Goal: Transaction & Acquisition: Purchase product/service

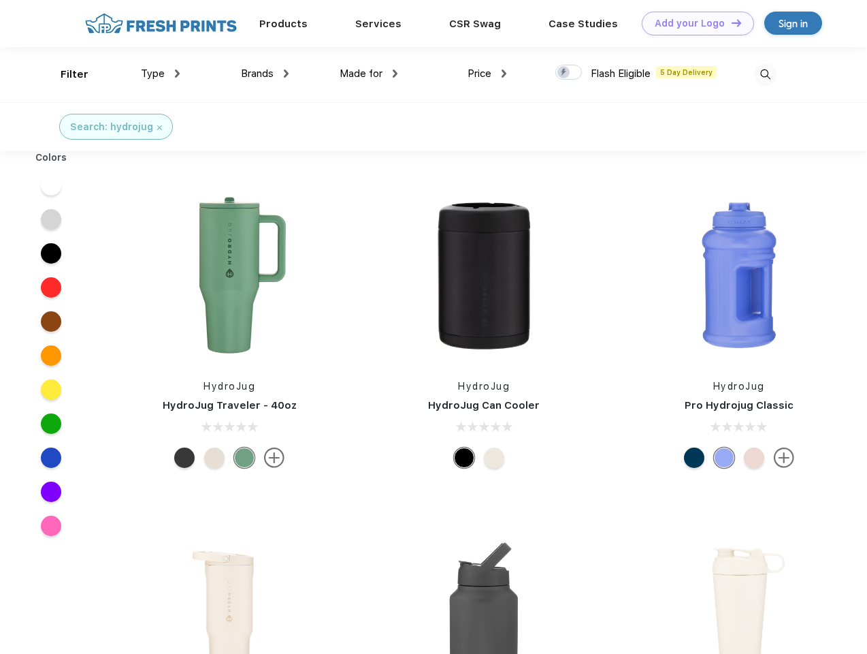
click at [693, 23] on link "Add your Logo Design Tool" at bounding box center [698, 24] width 112 height 24
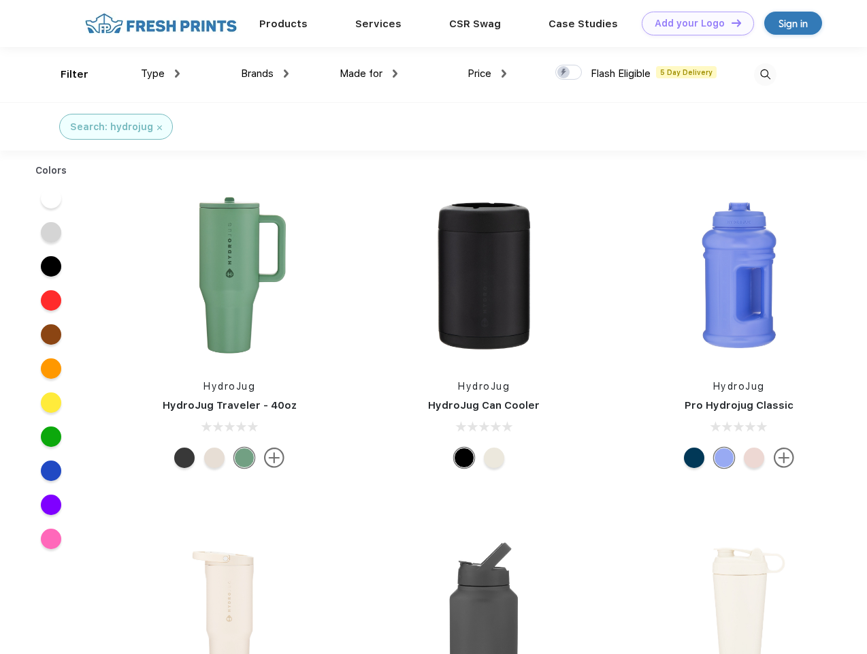
click at [0, 0] on div "Design Tool" at bounding box center [0, 0] width 0 height 0
click at [731, 22] on link "Add your Logo Design Tool" at bounding box center [698, 24] width 112 height 24
click at [65, 74] on div "Filter" at bounding box center [75, 75] width 28 height 16
click at [161, 74] on span "Type" at bounding box center [153, 73] width 24 height 12
click at [265, 74] on span "Brands" at bounding box center [257, 73] width 33 height 12
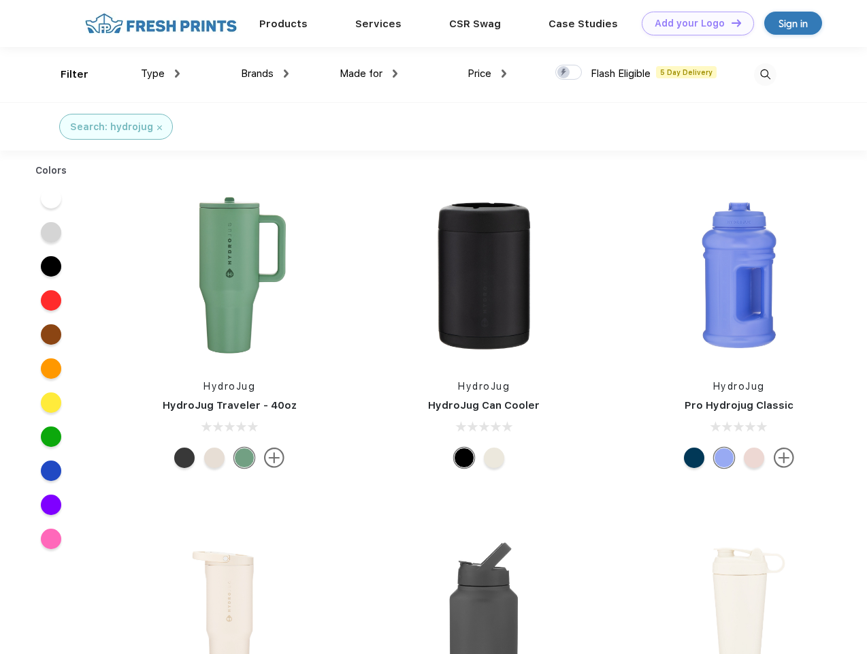
click at [369, 74] on span "Made for" at bounding box center [361, 73] width 43 height 12
click at [488, 74] on span "Price" at bounding box center [480, 73] width 24 height 12
click at [569, 73] on div at bounding box center [569, 72] width 27 height 15
click at [564, 73] on input "checkbox" at bounding box center [560, 68] width 9 height 9
click at [765, 74] on img at bounding box center [765, 74] width 22 height 22
